Goal: Task Accomplishment & Management: Complete application form

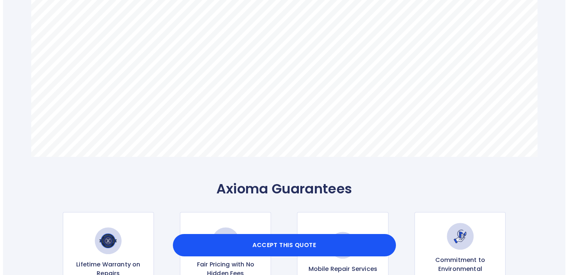
scroll to position [574, 0]
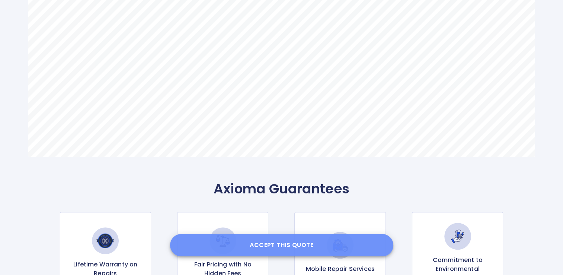
click at [276, 248] on button "Accept this Quote" at bounding box center [281, 245] width 223 height 22
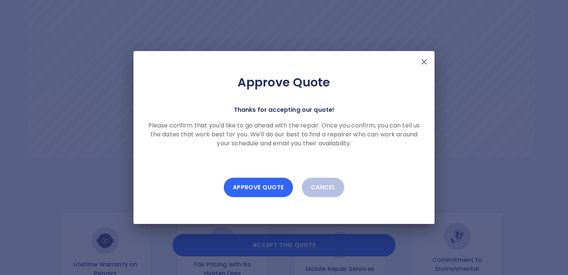
click at [252, 186] on button "Approve Quote" at bounding box center [258, 186] width 69 height 19
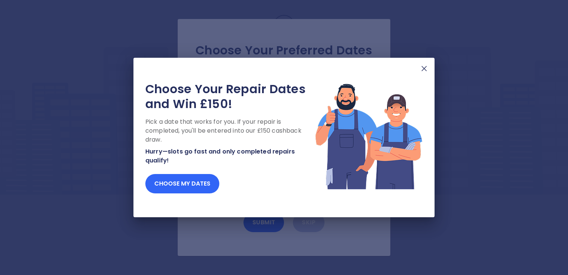
click at [204, 183] on button "Choose my dates" at bounding box center [182, 183] width 74 height 19
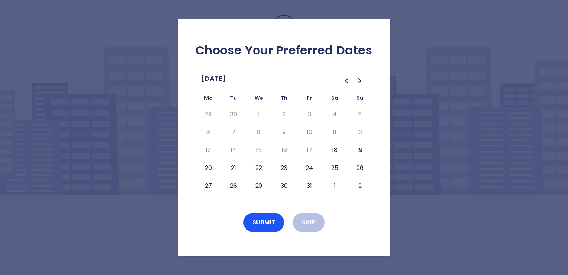
click at [205, 182] on button "27" at bounding box center [208, 186] width 13 height 12
click at [266, 220] on button "Submit" at bounding box center [264, 221] width 41 height 19
